Goal: Information Seeking & Learning: Learn about a topic

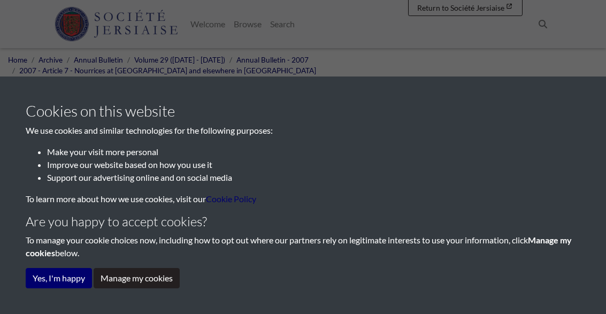
click at [66, 272] on button "Yes, I'm happy" at bounding box center [59, 278] width 66 height 20
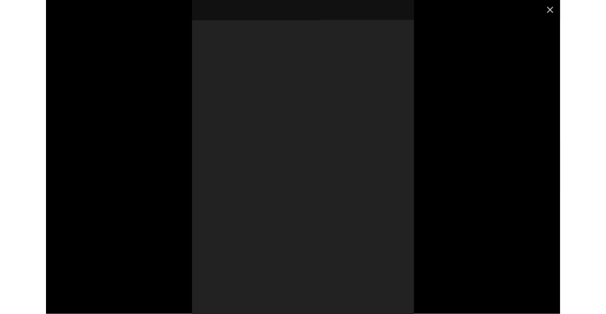
scroll to position [345, 0]
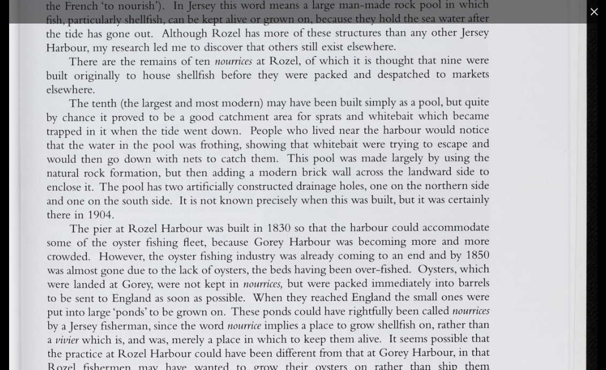
click at [420, 309] on img at bounding box center [303, 61] width 588 height 832
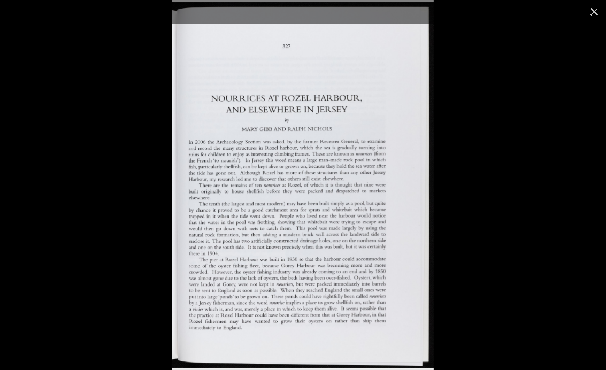
click at [289, 184] on img at bounding box center [302, 185] width 261 height 370
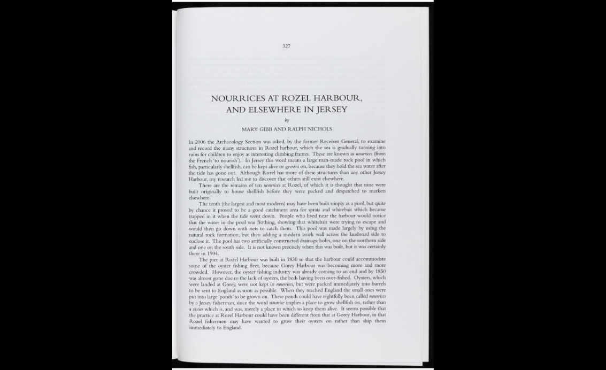
click at [531, 76] on div at bounding box center [475, 185] width 606 height 370
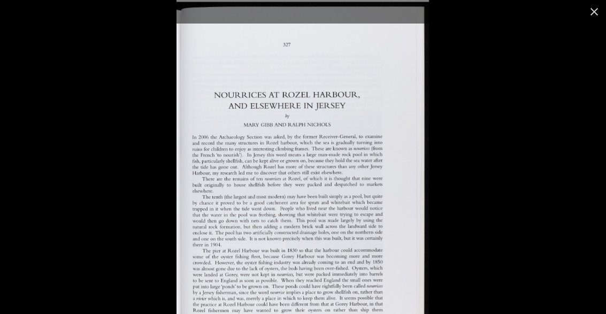
click at [598, 3] on button at bounding box center [594, 12] width 24 height 24
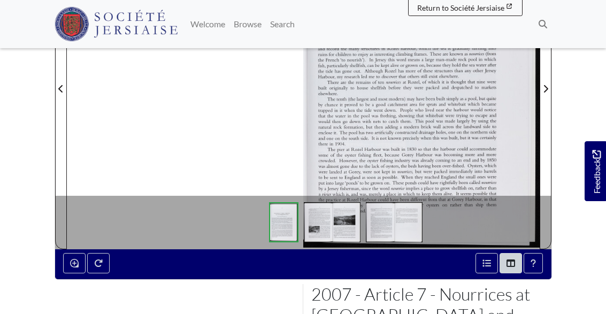
scroll to position [340, 0]
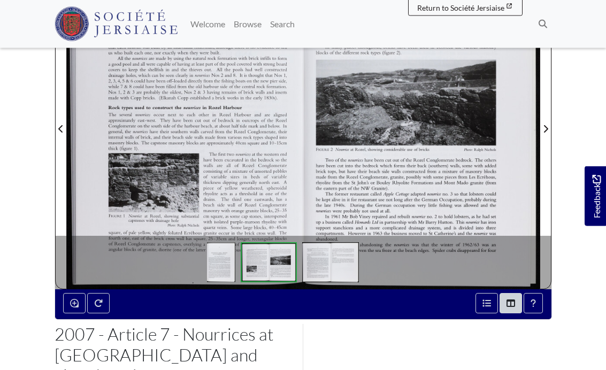
scroll to position [307, 0]
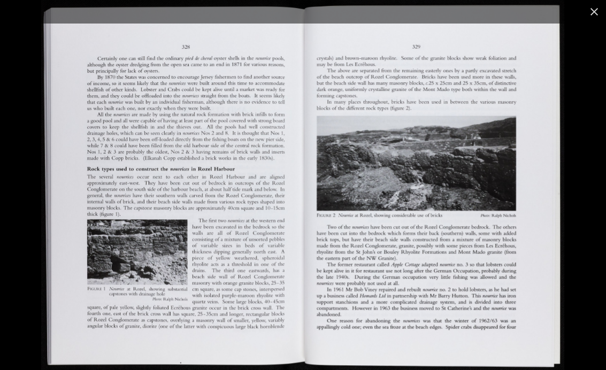
click at [486, 162] on img at bounding box center [302, 185] width 523 height 370
click at [203, 201] on img at bounding box center [302, 185] width 523 height 370
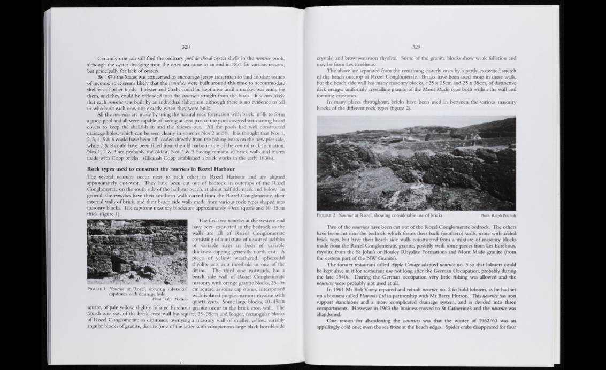
click at [584, 58] on div at bounding box center [344, 185] width 606 height 370
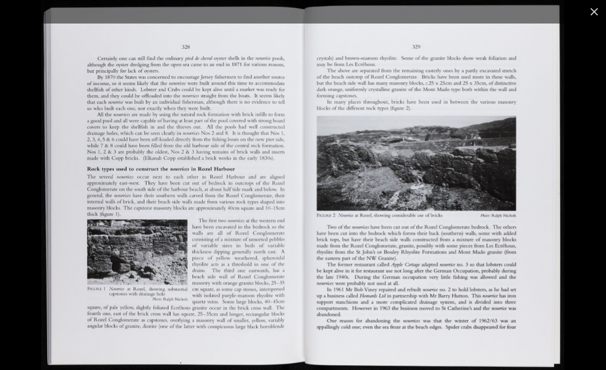
click at [598, 6] on button at bounding box center [594, 12] width 24 height 24
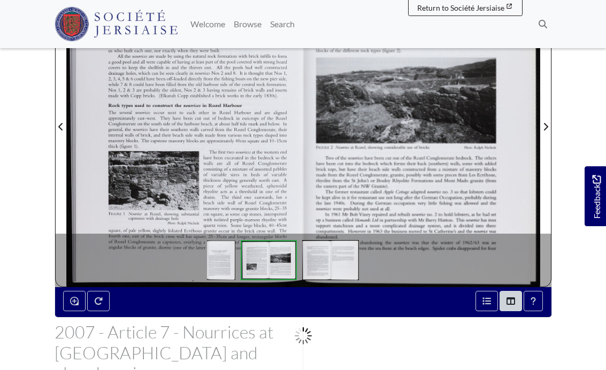
click at [544, 120] on span "Next Page" at bounding box center [545, 126] width 11 height 13
